Goal: Information Seeking & Learning: Check status

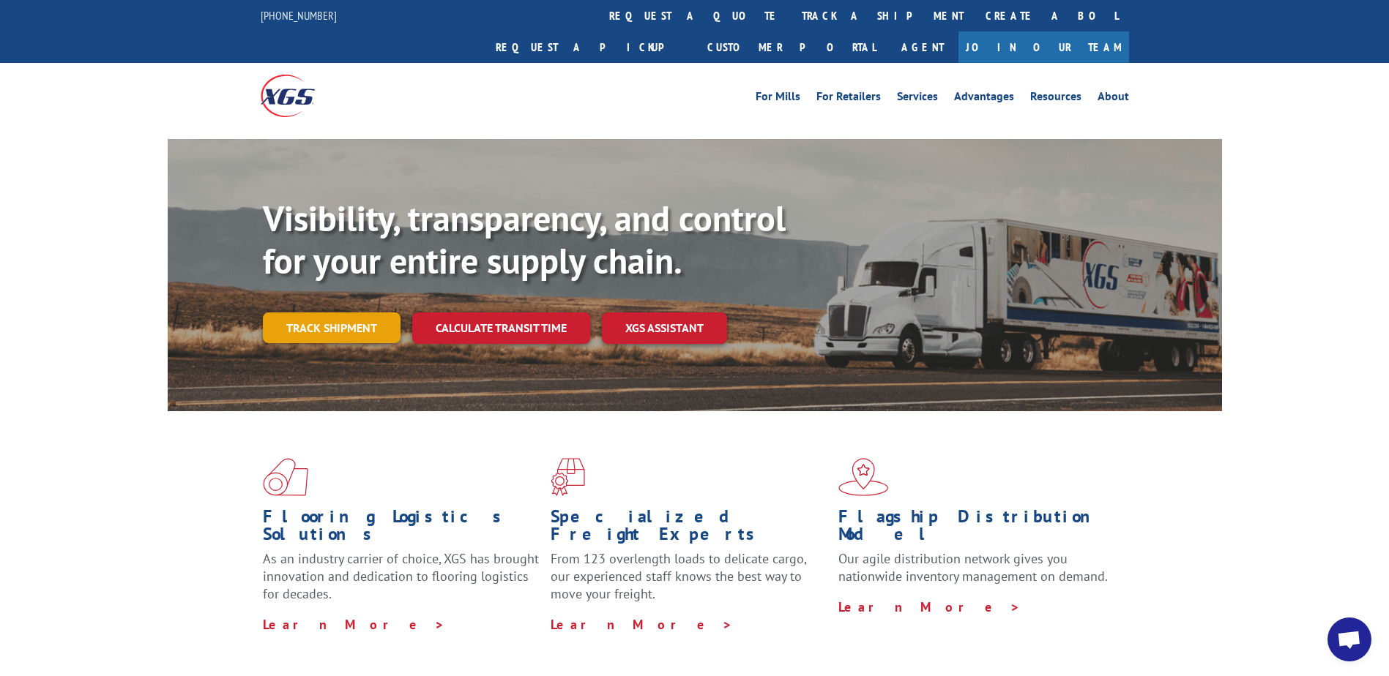
click at [362, 313] on link "Track shipment" at bounding box center [332, 328] width 138 height 31
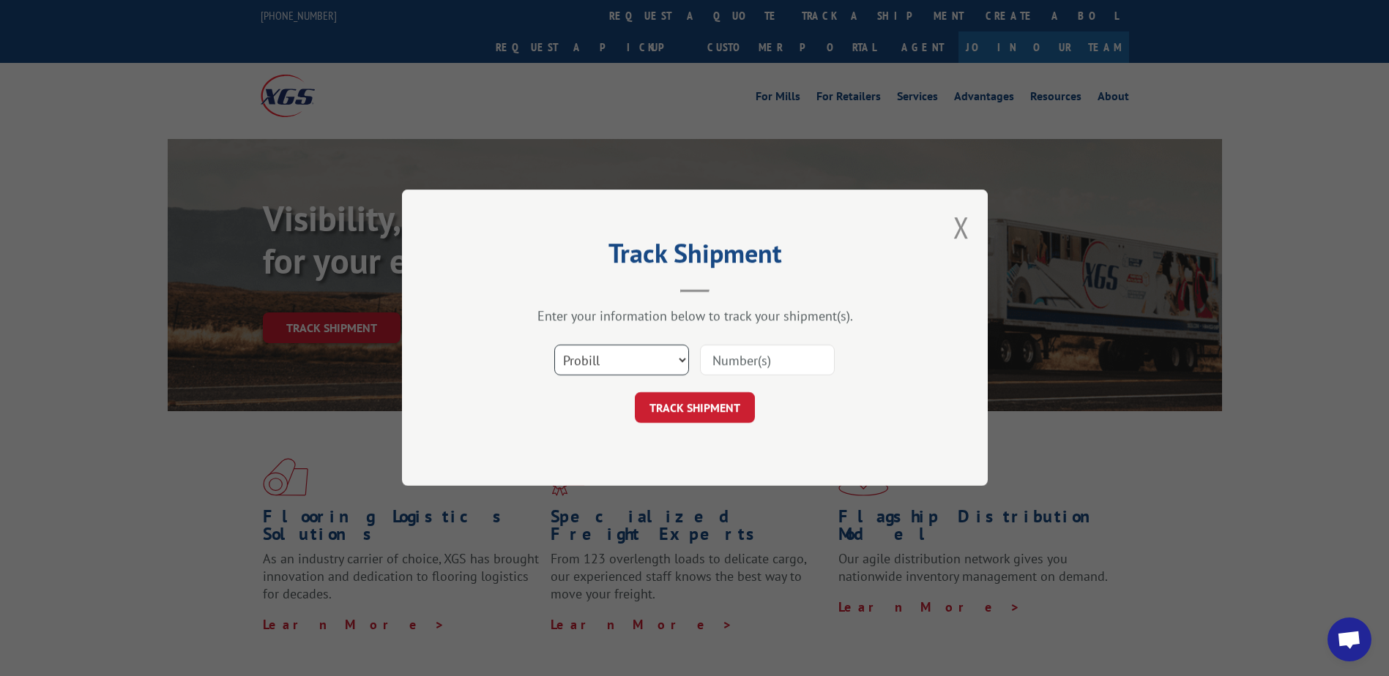
click at [592, 367] on select "Select category... Probill BOL PO" at bounding box center [621, 361] width 135 height 31
select select "bol"
click at [554, 346] on select "Select category... Probill BOL PO" at bounding box center [621, 361] width 135 height 31
click at [728, 360] on input at bounding box center [767, 361] width 135 height 31
type input "361813"
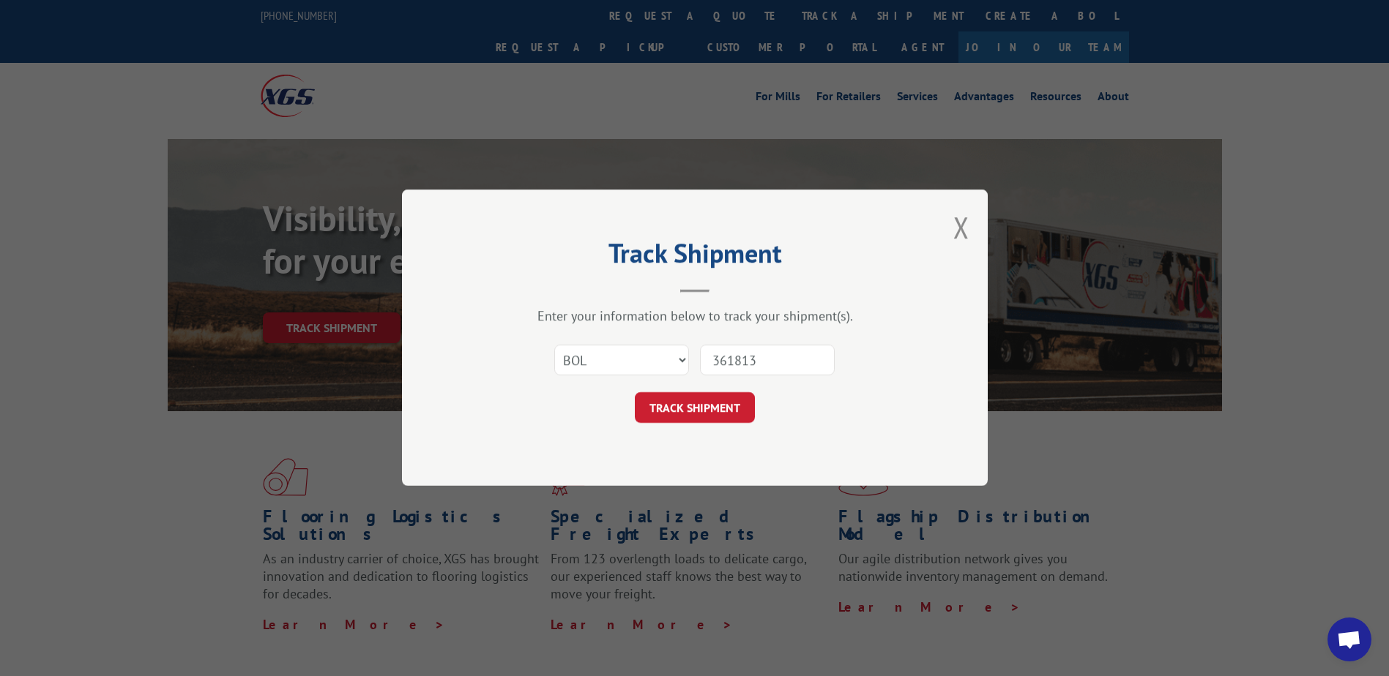
click button "TRACK SHIPMENT" at bounding box center [695, 408] width 120 height 31
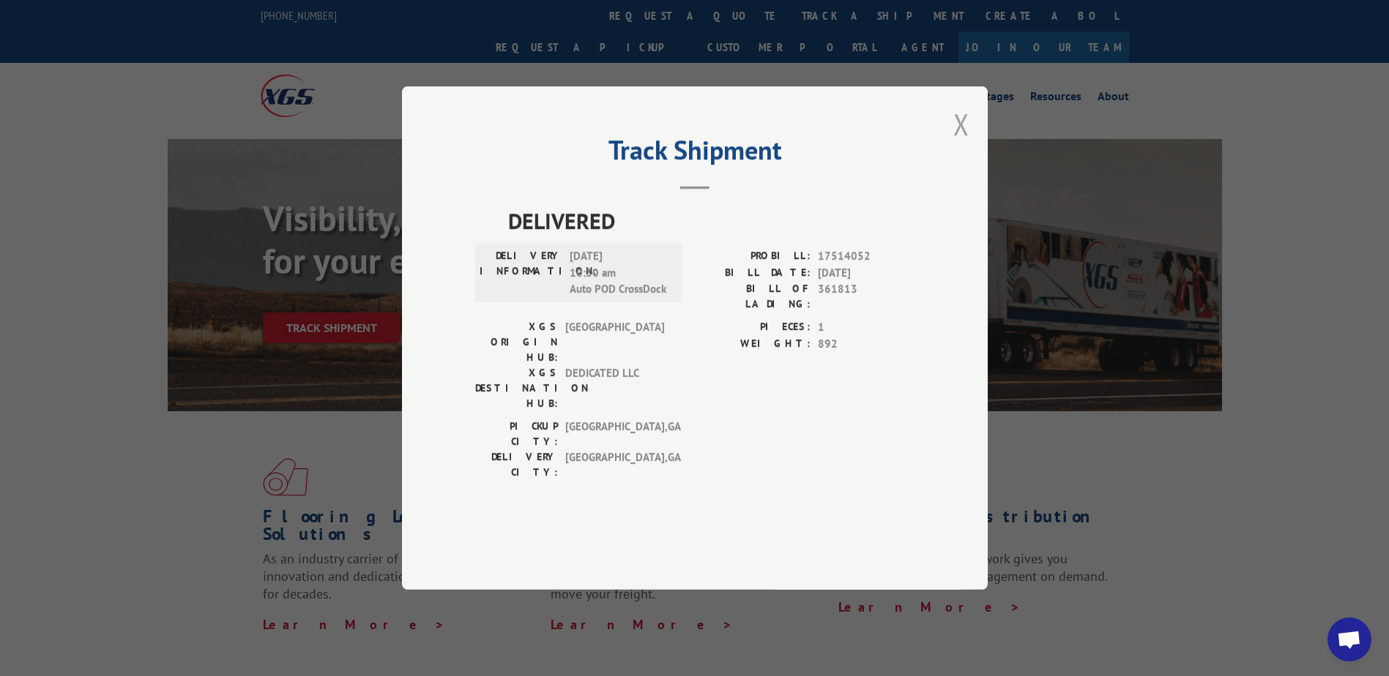
drag, startPoint x: 958, startPoint y: 165, endPoint x: 863, endPoint y: 306, distance: 169.7
click at [958, 143] on button "Close modal" at bounding box center [961, 124] width 16 height 39
